Goal: Navigation & Orientation: Find specific page/section

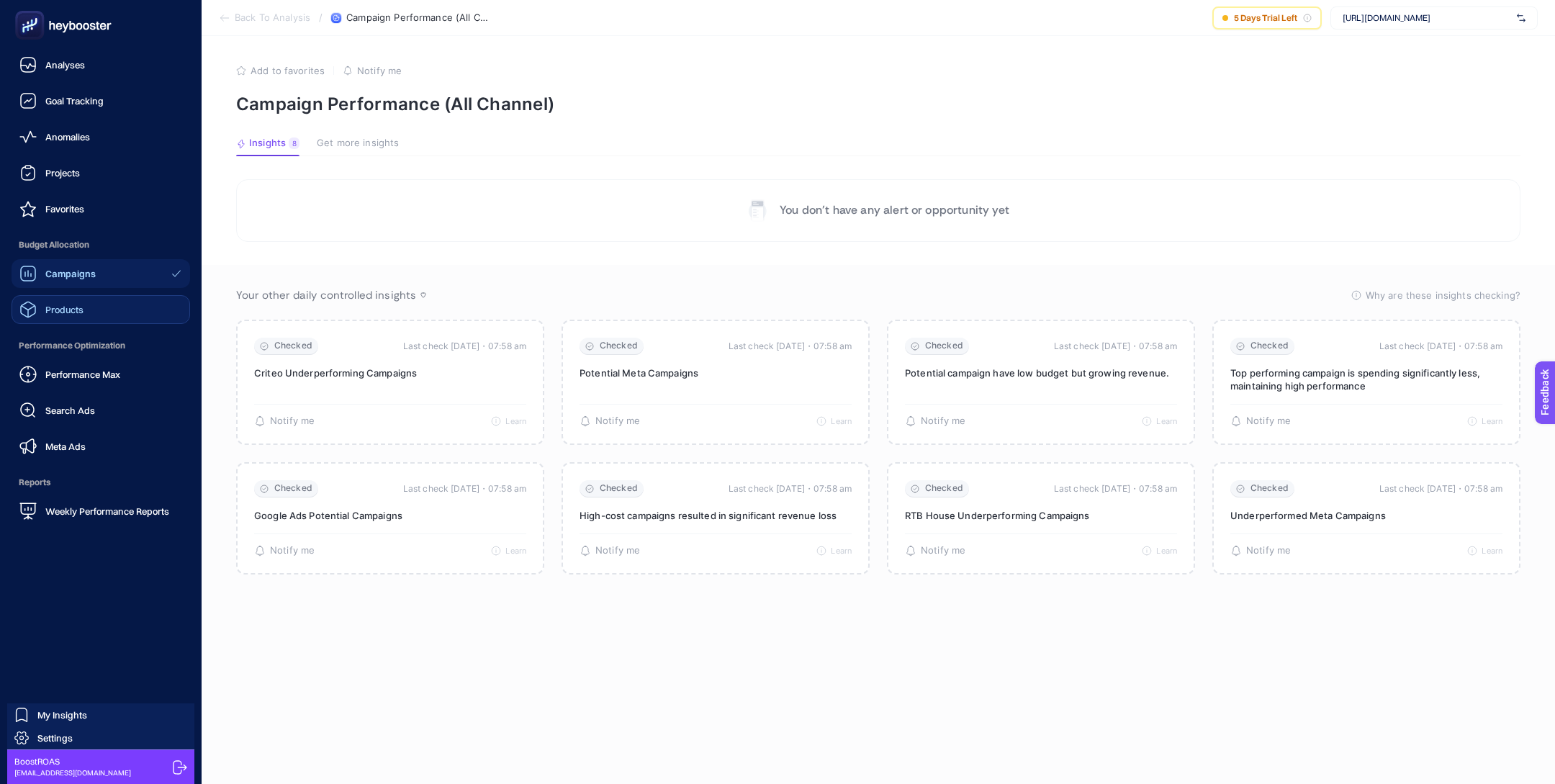
click at [106, 322] on link "Products" at bounding box center [101, 308] width 178 height 28
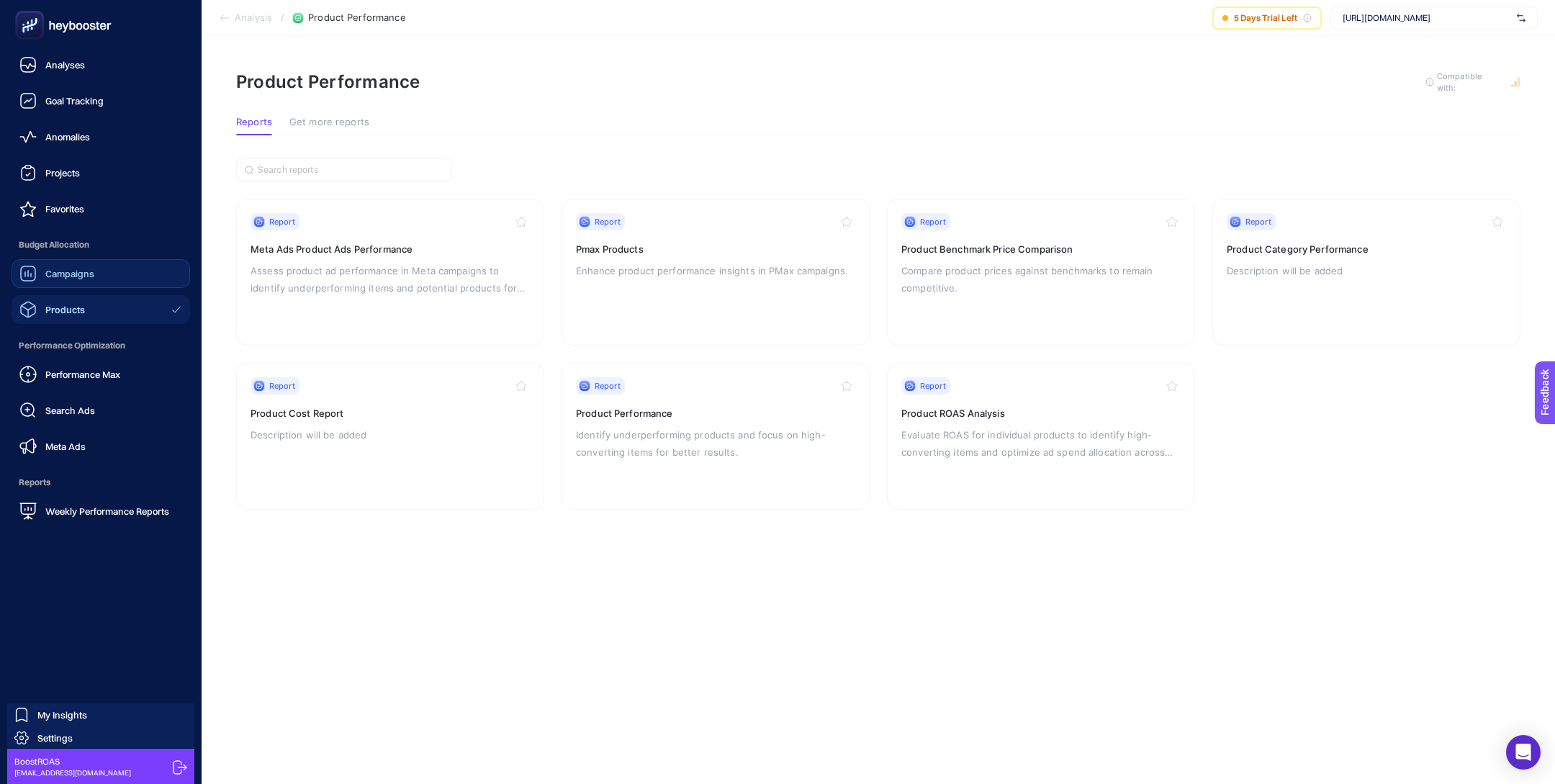
click at [101, 278] on link "Campaigns" at bounding box center [101, 273] width 178 height 28
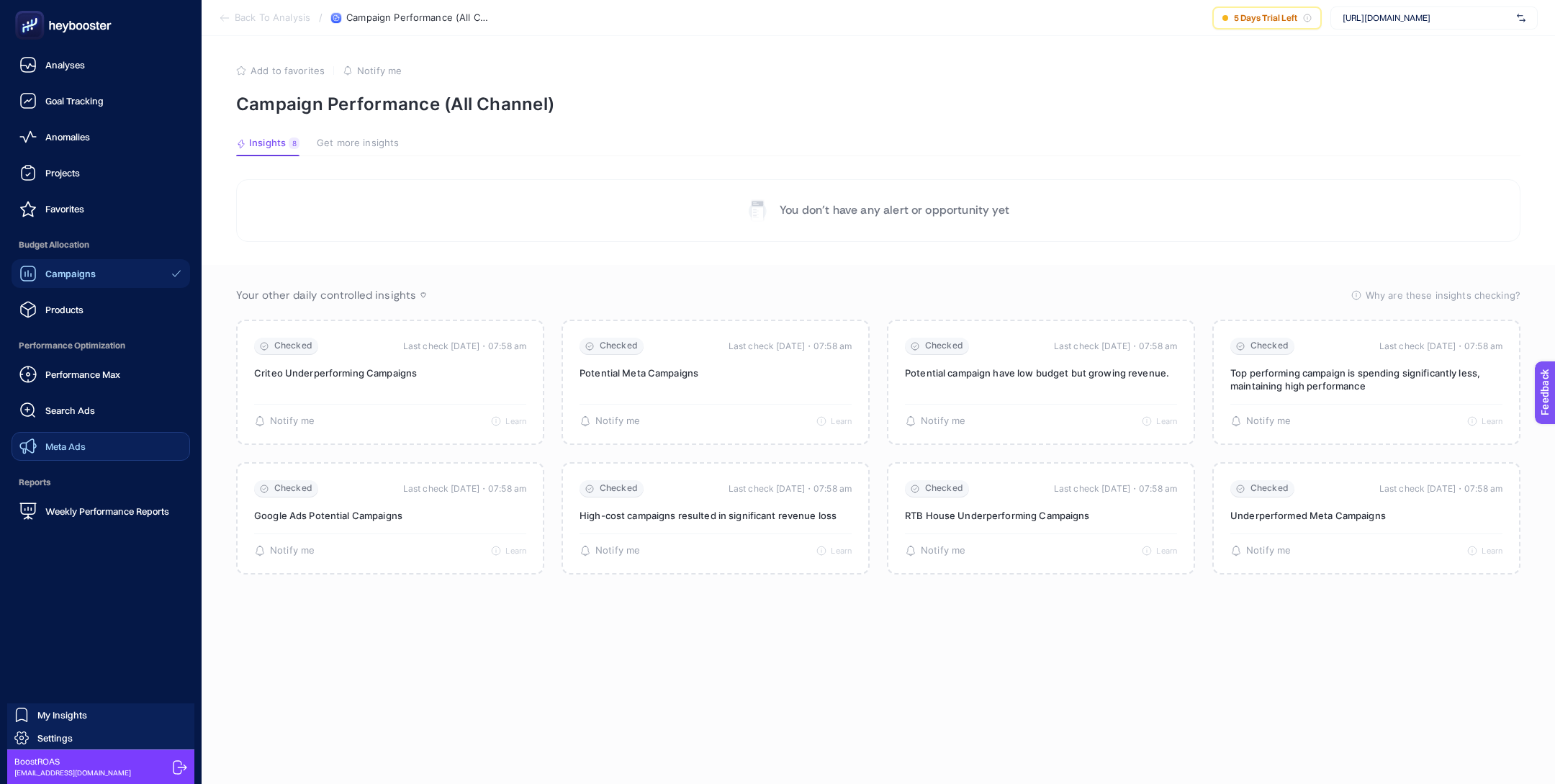
click at [78, 446] on span "Meta Ads" at bounding box center [66, 446] width 40 height 12
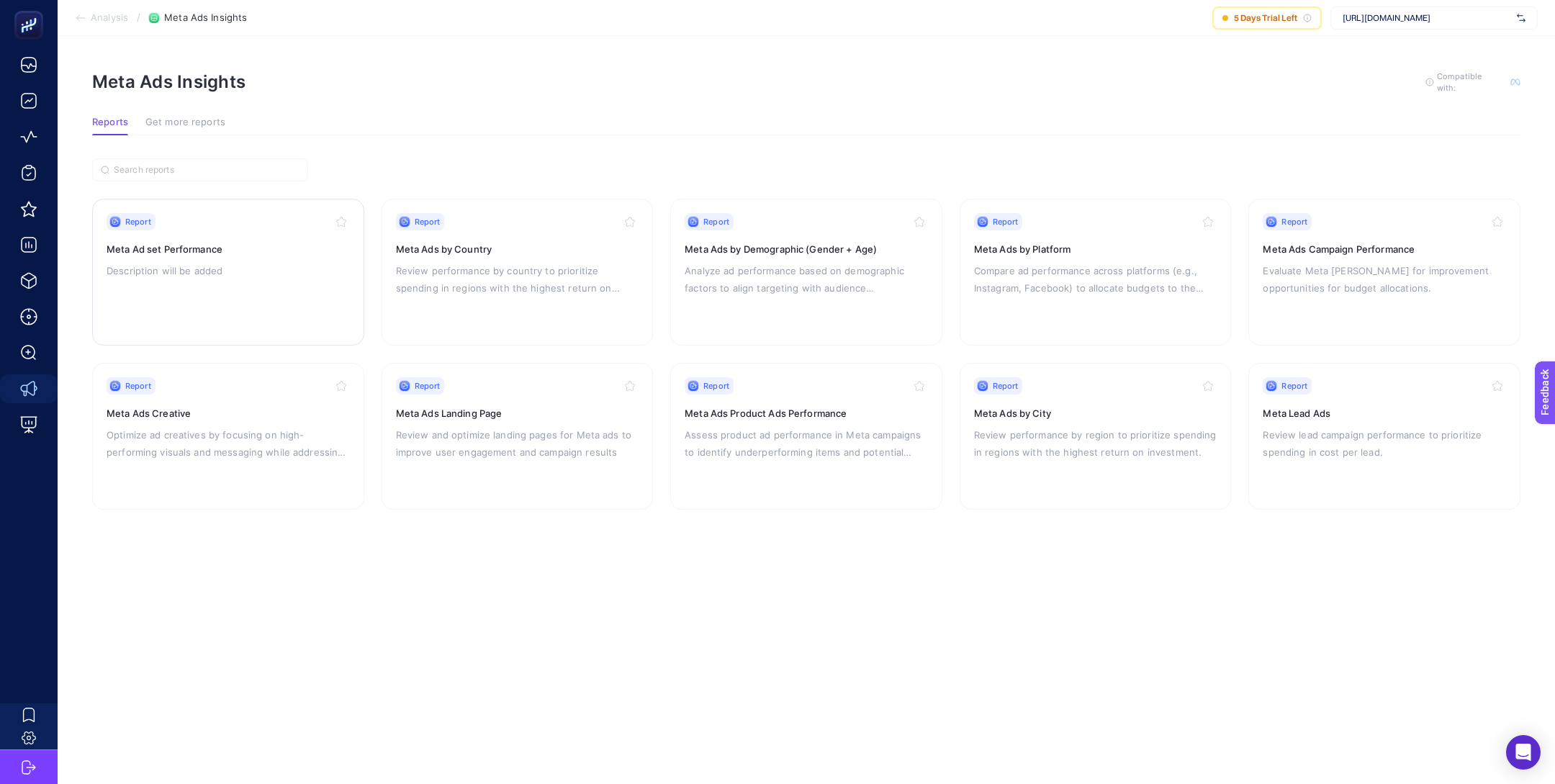
click at [260, 285] on div "Report Meta Ad set Performance Description will be added" at bounding box center [228, 272] width 243 height 118
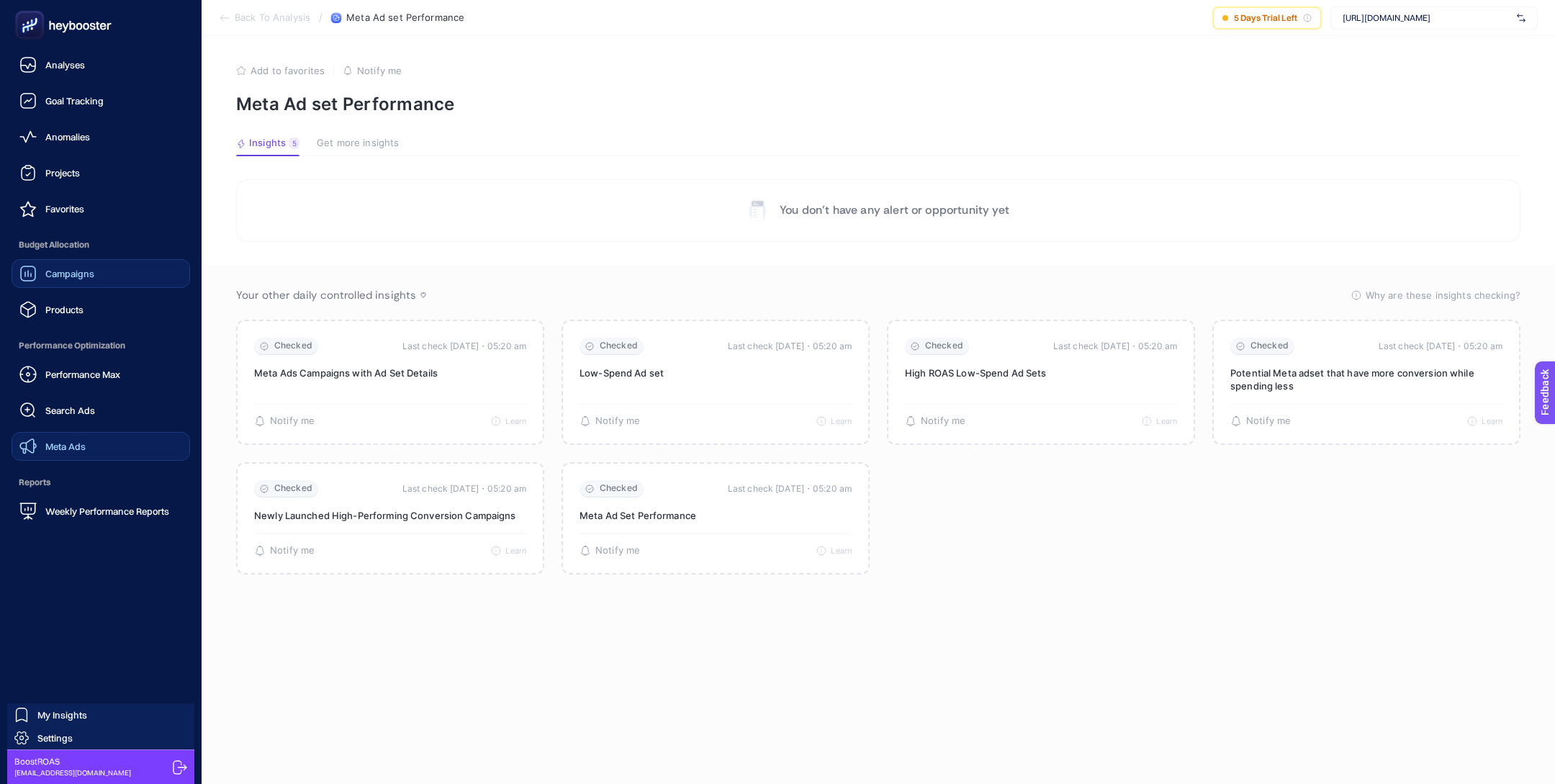
click at [74, 267] on div "Campaigns" at bounding box center [57, 273] width 75 height 17
